Goal: Information Seeking & Learning: Learn about a topic

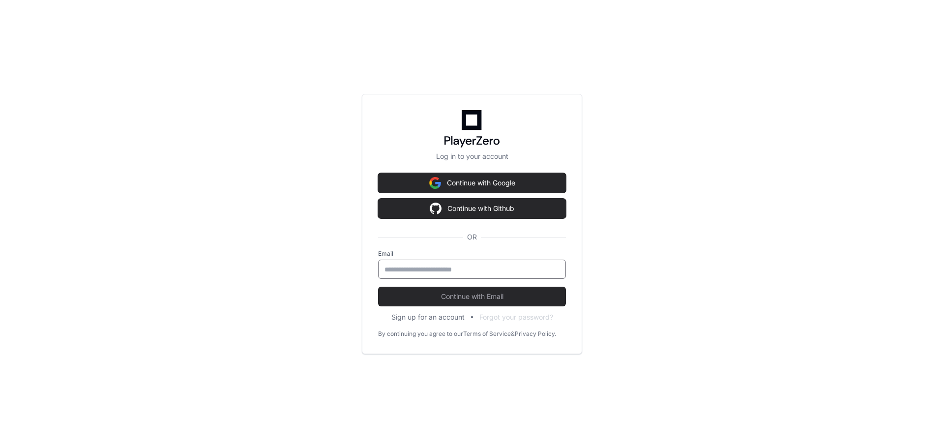
click at [541, 271] on input "email" at bounding box center [472, 270] width 175 height 10
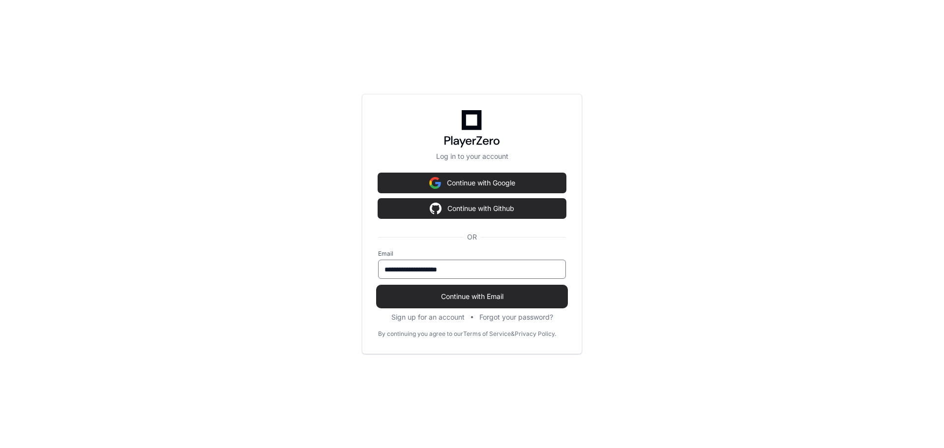
type input "**********"
click at [466, 294] on span "Continue with Email" at bounding box center [472, 297] width 188 height 10
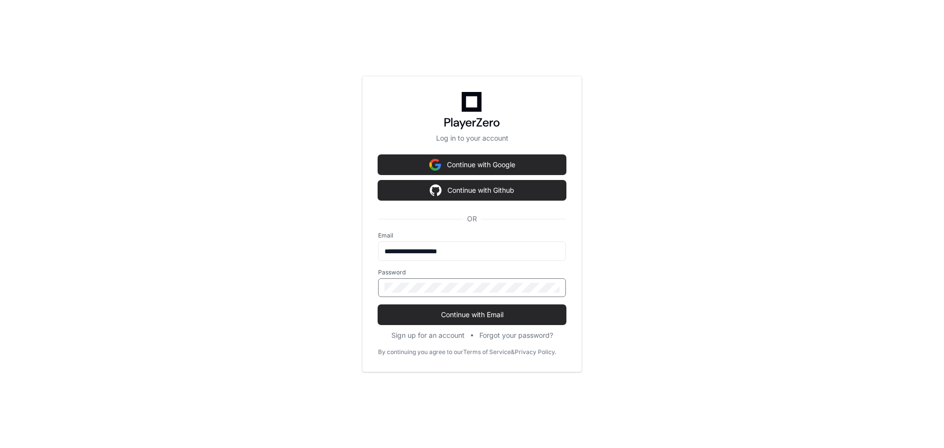
click at [378, 305] on button "Continue with Email" at bounding box center [472, 315] width 188 height 20
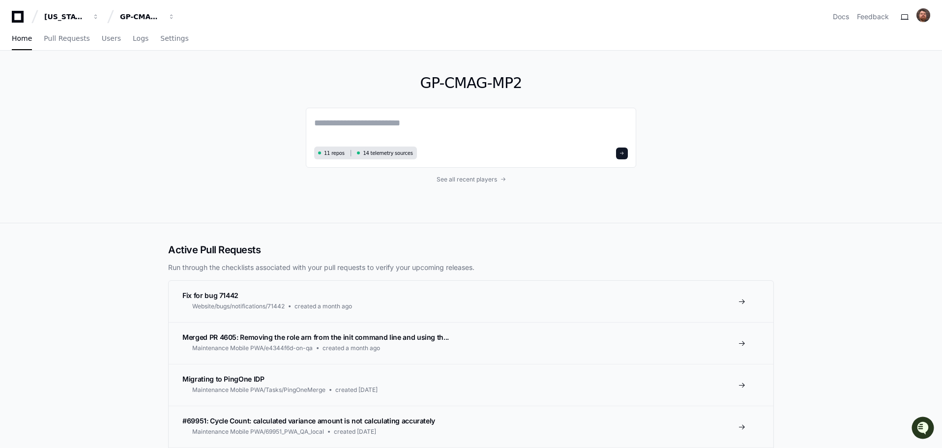
click at [232, 151] on div "GP-CMAG-MP2 11 repos 14 telemetry sources See all recent players" at bounding box center [471, 137] width 630 height 172
click at [163, 41] on span "Settings" at bounding box center [174, 38] width 28 height 6
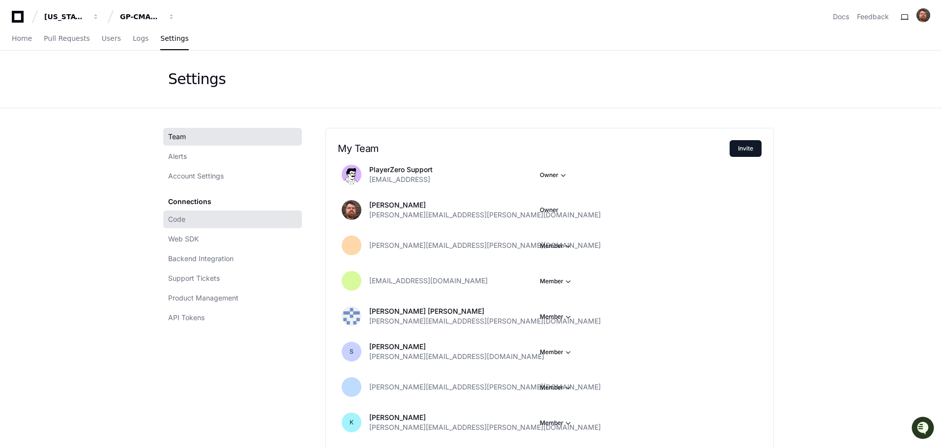
click at [174, 222] on span "Code" at bounding box center [176, 219] width 17 height 10
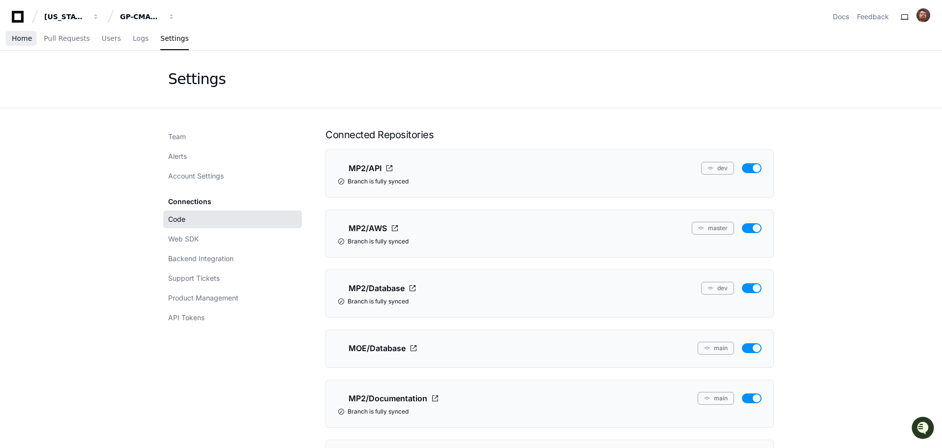
click at [16, 33] on link "Home" at bounding box center [22, 39] width 20 height 23
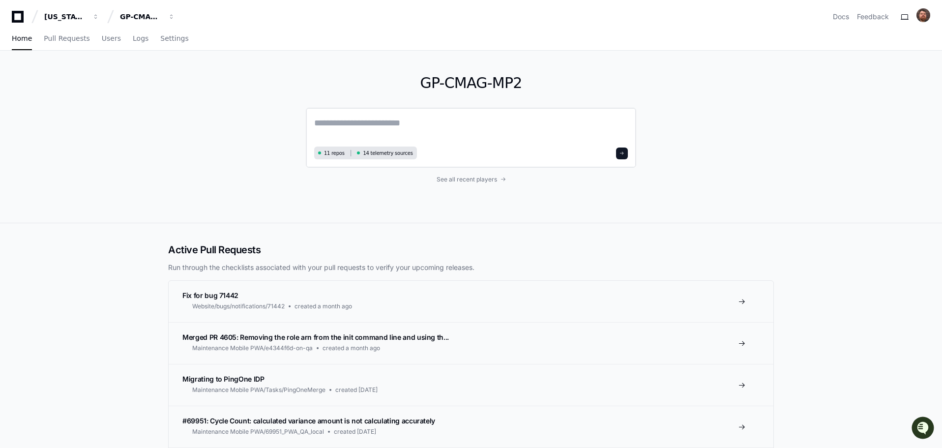
click at [388, 131] on textarea at bounding box center [471, 130] width 314 height 28
type textarea "**********"
click at [74, 41] on span "Pull Requests" at bounding box center [67, 38] width 46 height 6
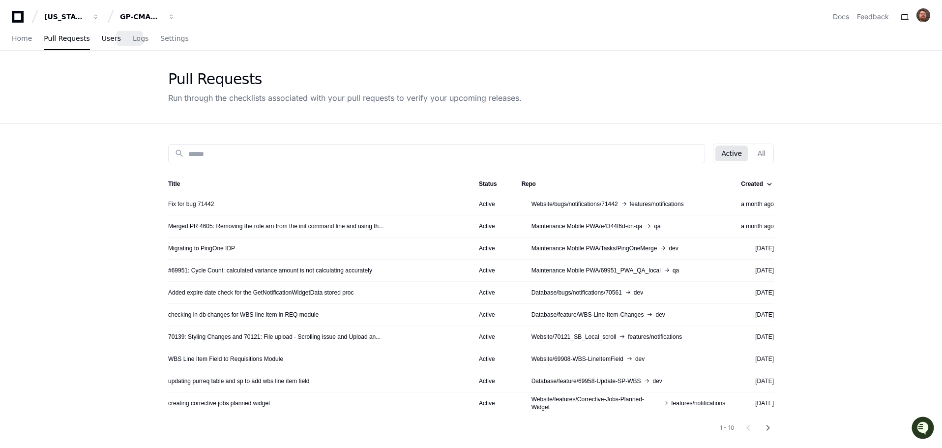
click at [102, 35] on span "Users" at bounding box center [111, 38] width 19 height 6
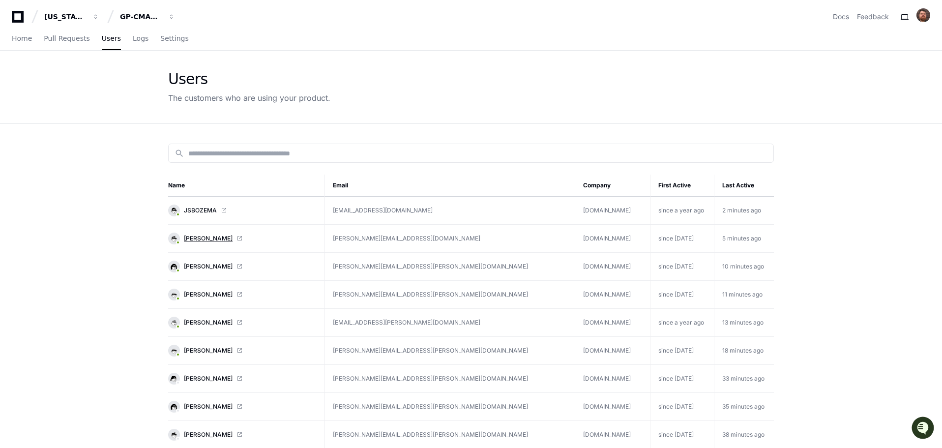
click at [200, 239] on span "[PERSON_NAME]" at bounding box center [208, 239] width 49 height 8
